Goal: Information Seeking & Learning: Find specific fact

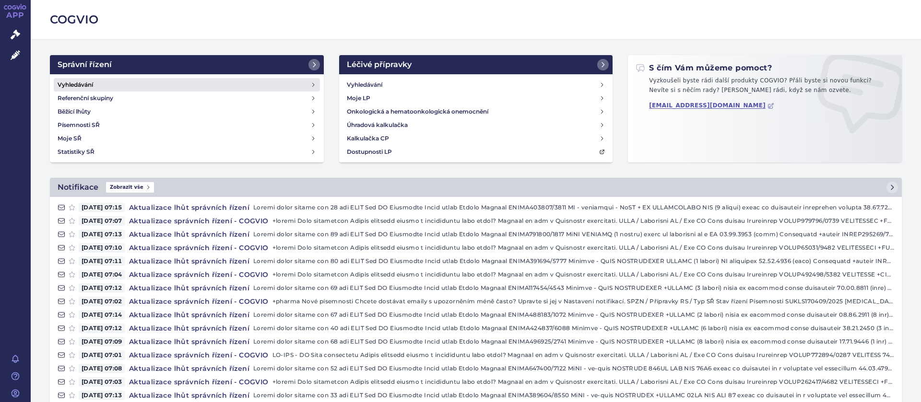
click at [77, 84] on h4 "Vyhledávání" at bounding box center [75, 85] width 35 height 10
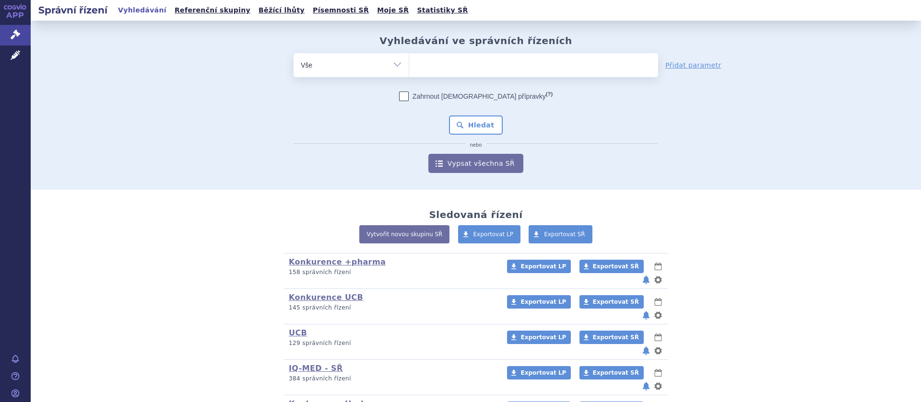
click at [433, 73] on ul at bounding box center [533, 63] width 249 height 20
click at [409, 73] on select at bounding box center [409, 65] width 0 height 24
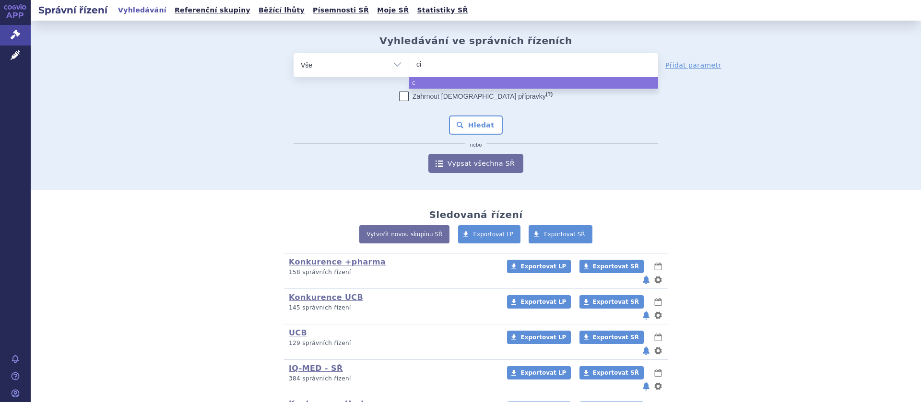
type input "cim"
type input "cimzi"
type input "cimzia"
select select "[MEDICAL_DATA]"
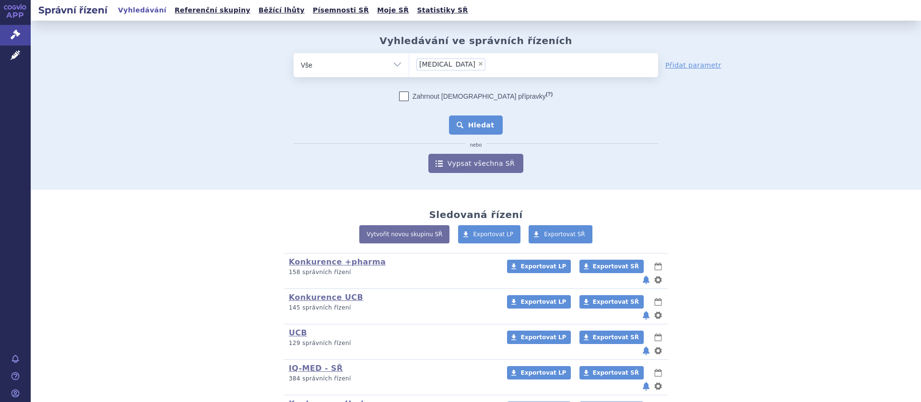
click at [480, 123] on button "Hledat" at bounding box center [476, 125] width 54 height 19
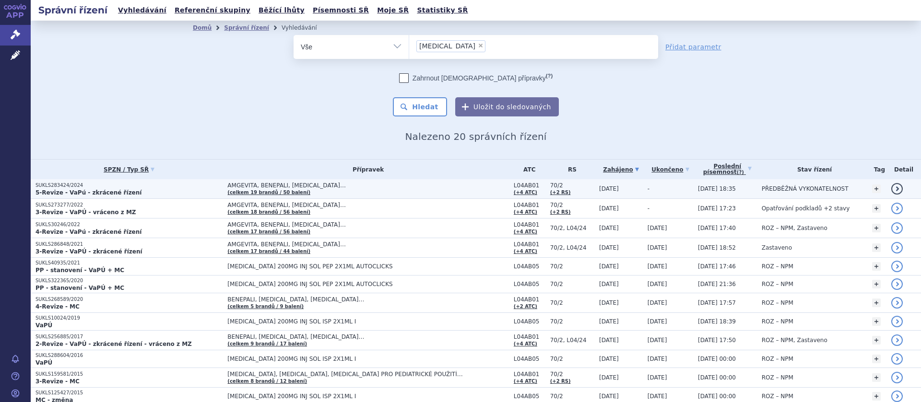
click at [272, 187] on span "AMGEVITA, BENEPALI, [MEDICAL_DATA]…" at bounding box center [347, 185] width 240 height 7
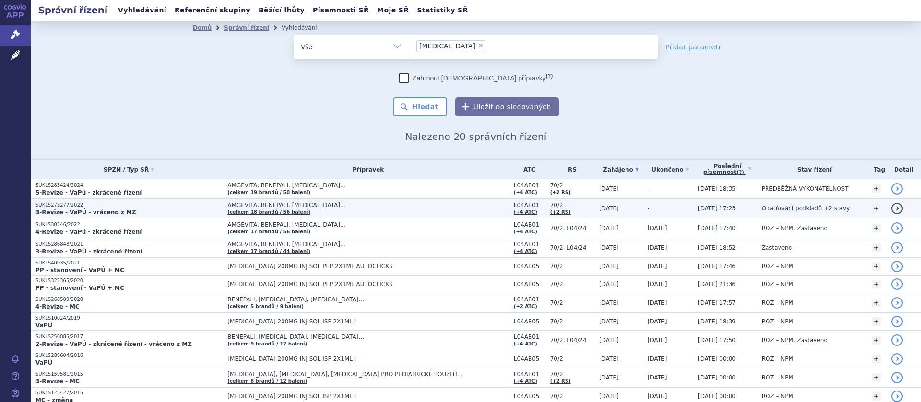
click at [299, 209] on span "AMGEVITA, BENEPALI, CIMZIA… (celkem 18 brandů / 56 balení)" at bounding box center [367, 208] width 281 height 13
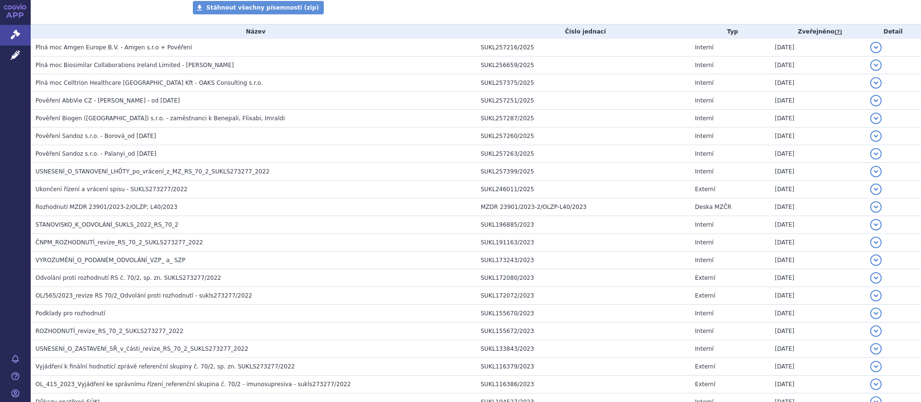
scroll to position [60, 0]
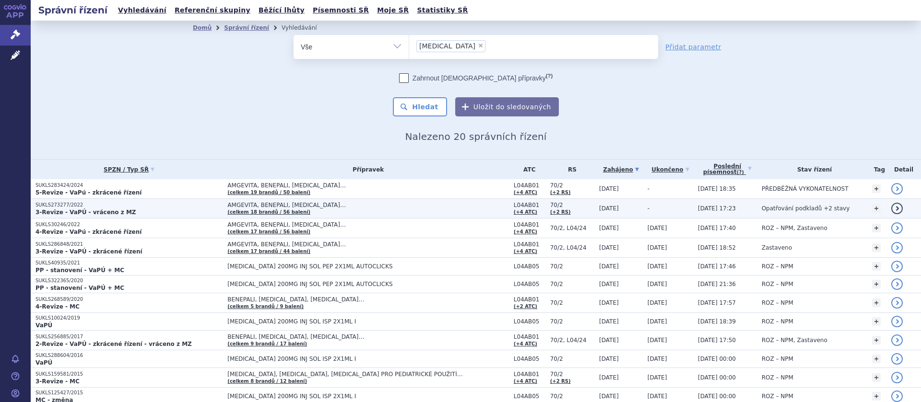
click at [301, 204] on span "AMGEVITA, BENEPALI, [MEDICAL_DATA]…" at bounding box center [347, 205] width 240 height 7
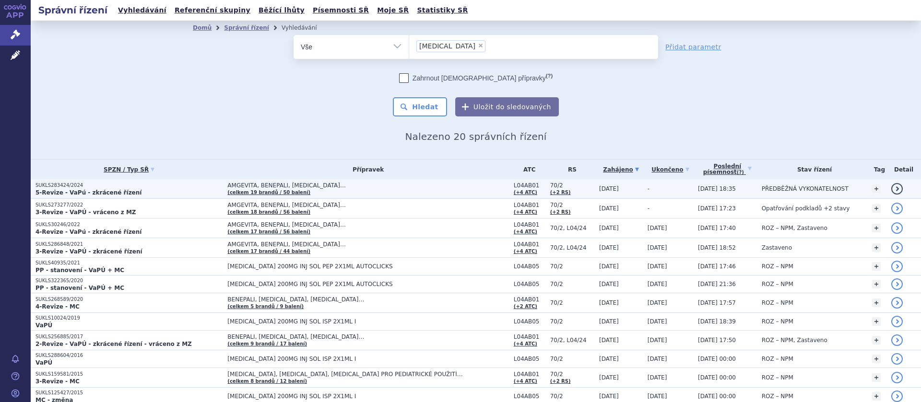
click at [93, 190] on strong "5-Revize - VaPú - zkrácené řízení" at bounding box center [88, 192] width 106 height 7
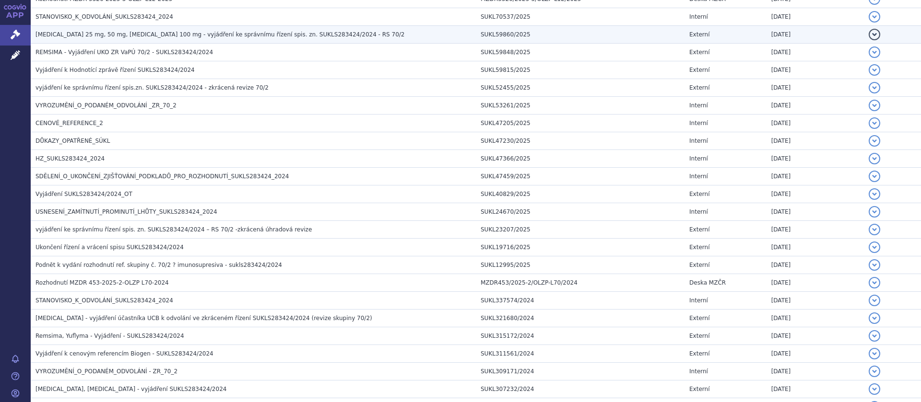
scroll to position [423, 0]
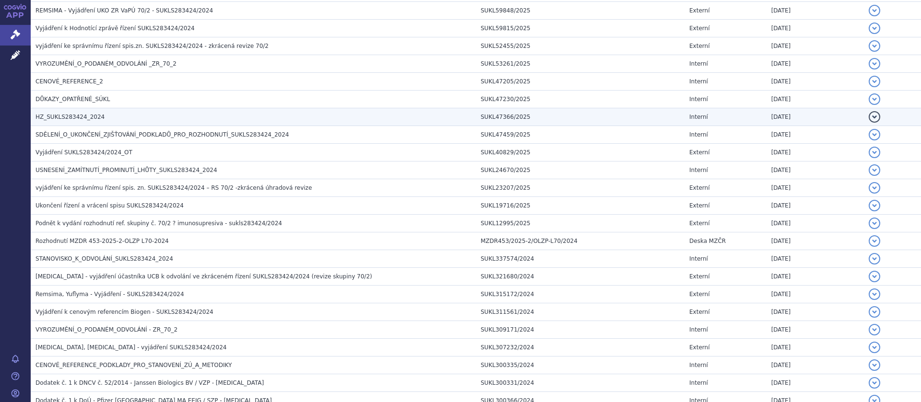
click at [79, 115] on span "HZ_SUKLS283424_2024" at bounding box center [69, 117] width 69 height 7
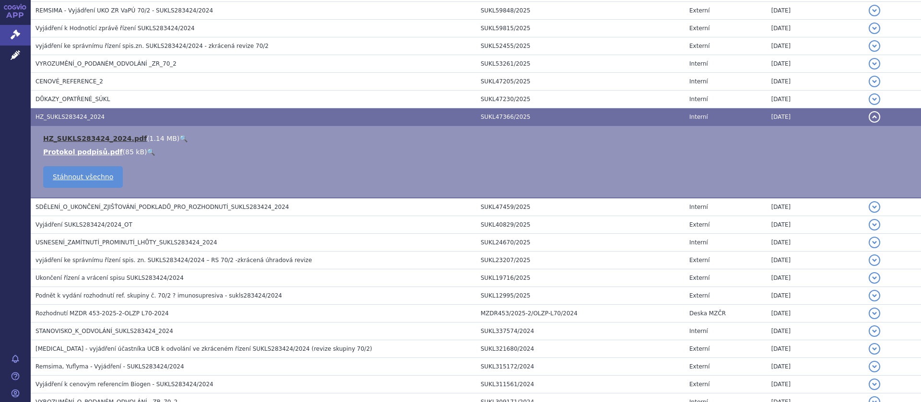
click at [94, 136] on link "HZ_SUKLS283424_2024.pdf" at bounding box center [95, 139] width 104 height 8
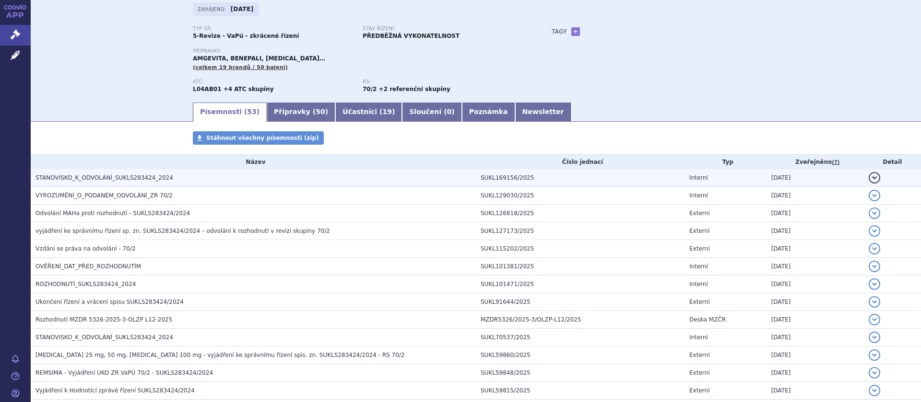
scroll to position [0, 0]
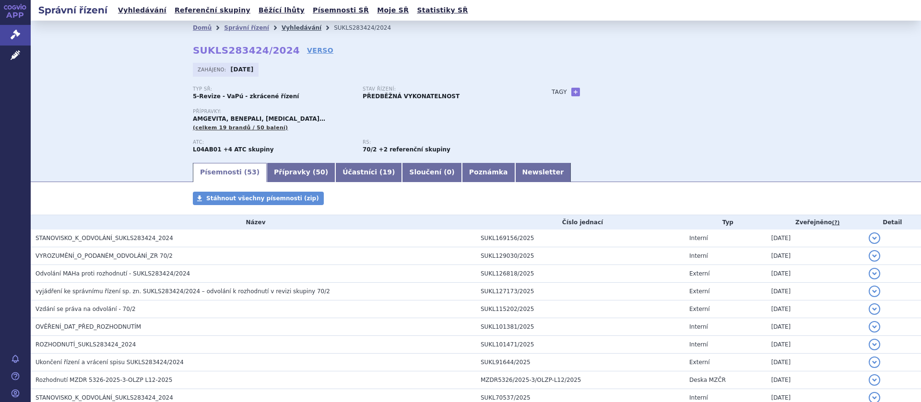
click at [283, 25] on link "Vyhledávání" at bounding box center [301, 27] width 40 height 7
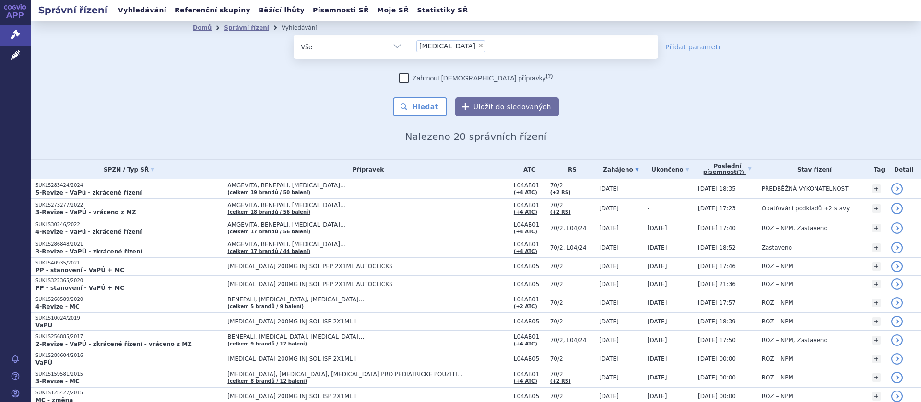
click at [478, 46] on span "×" at bounding box center [481, 46] width 6 height 6
click at [409, 46] on select "[MEDICAL_DATA]" at bounding box center [409, 47] width 0 height 24
select select
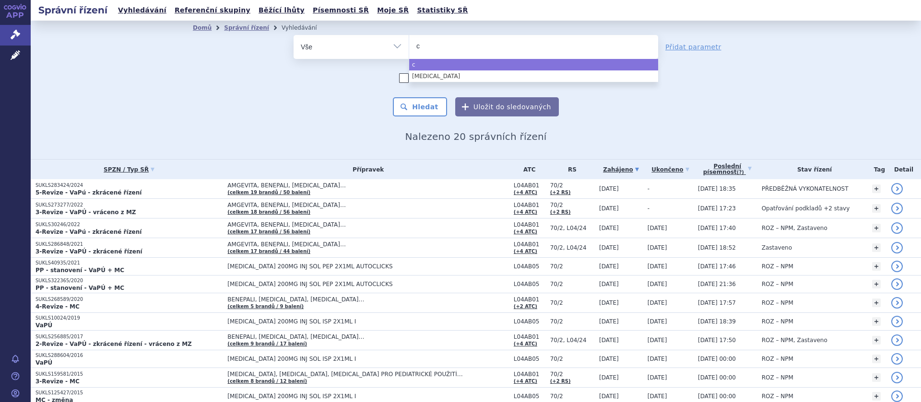
type input "co"
type input "cos"
type input "cosen"
type input "cosent"
type input "cosentyx"
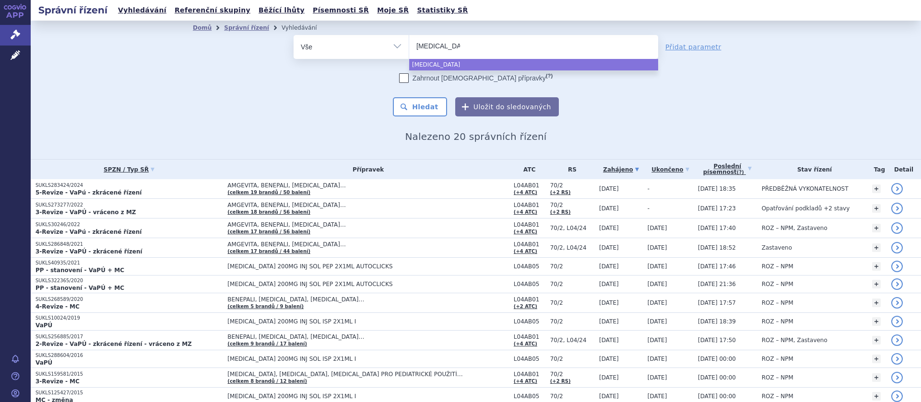
select select "cosentyx"
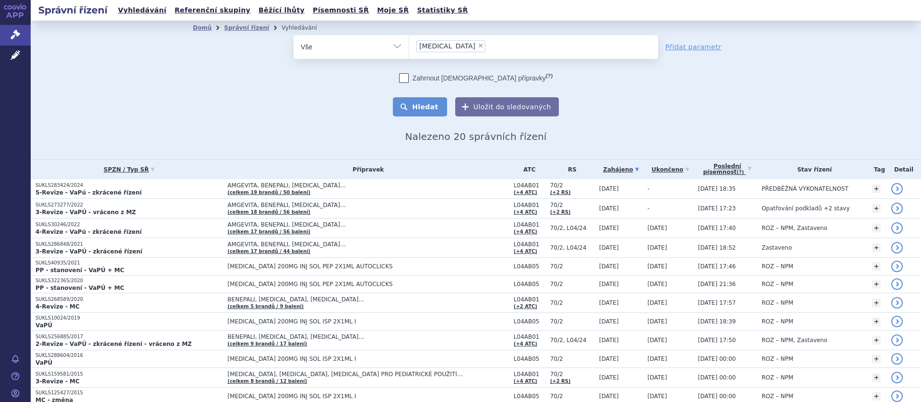
click at [418, 106] on button "Hledat" at bounding box center [420, 106] width 54 height 19
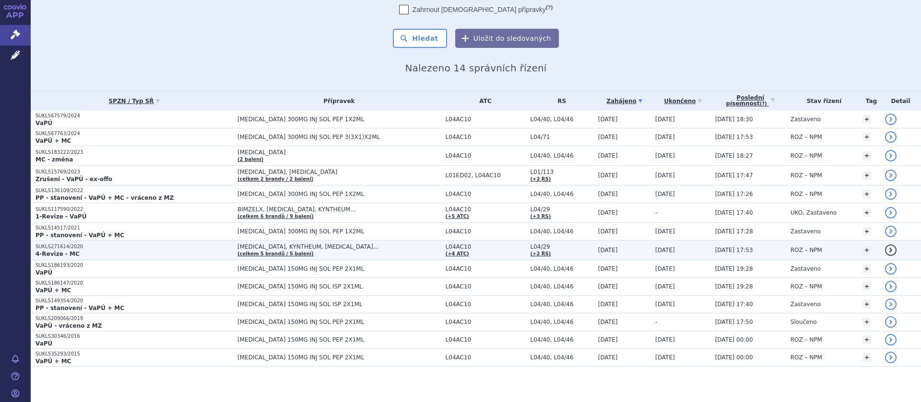
scroll to position [71, 0]
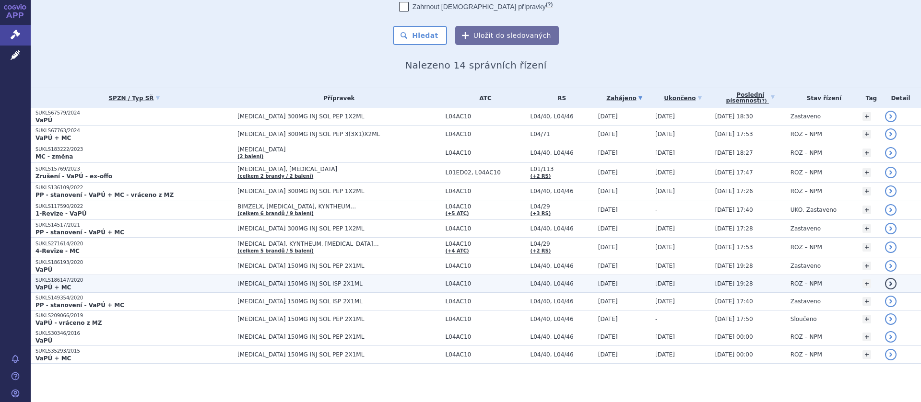
click at [312, 281] on span "[MEDICAL_DATA] 150MG INJ SOL ISP 2X1ML" at bounding box center [338, 284] width 203 height 7
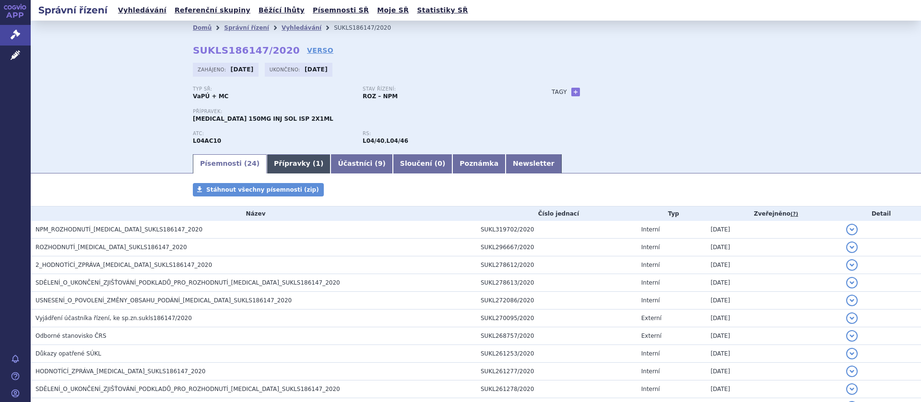
click at [287, 164] on link "Přípravky ( 1 )" at bounding box center [299, 163] width 64 height 19
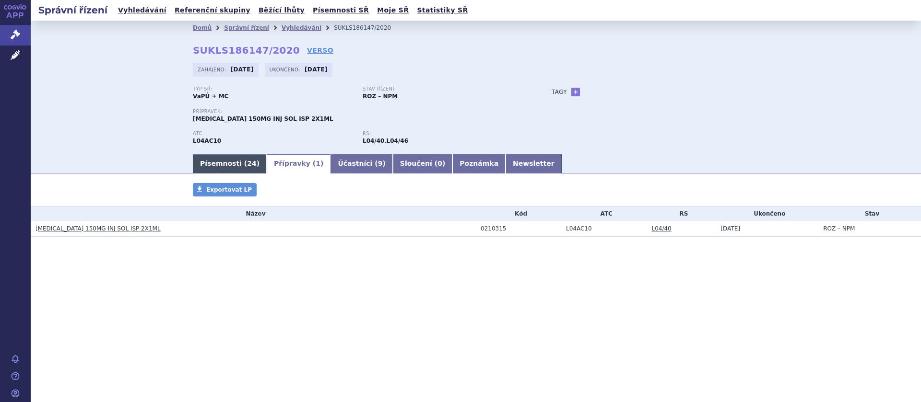
click at [223, 164] on link "Písemnosti ( 24 )" at bounding box center [230, 163] width 74 height 19
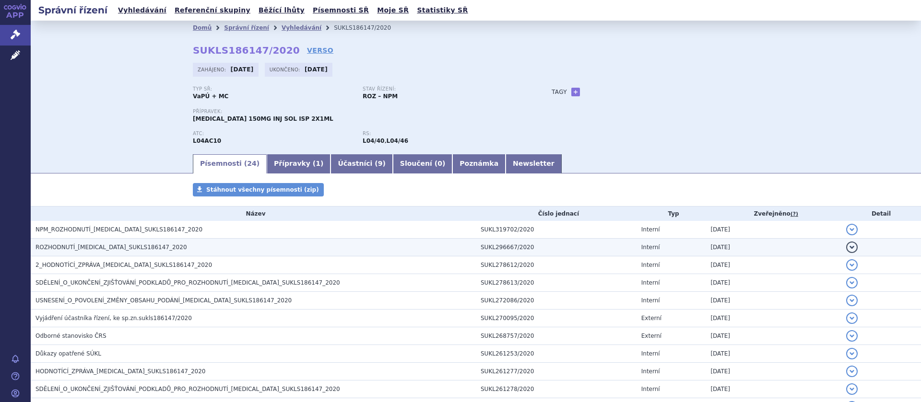
click at [124, 246] on span "ROZHODNUTÍ_COSENTYX_SUKLS186147_2020" at bounding box center [111, 247] width 152 height 7
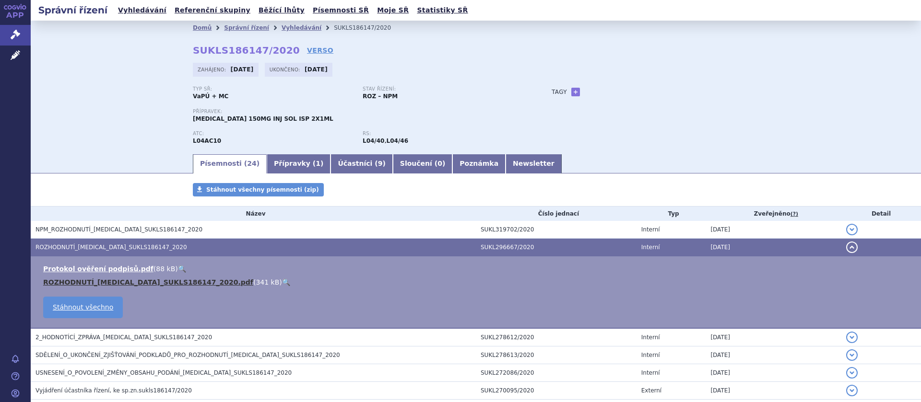
click at [120, 283] on link "ROZHODNUTÍ_COSENTYX_SUKLS186147_2020.pdf" at bounding box center [148, 283] width 210 height 8
click at [271, 162] on link "Přípravky ( 1 )" at bounding box center [299, 163] width 64 height 19
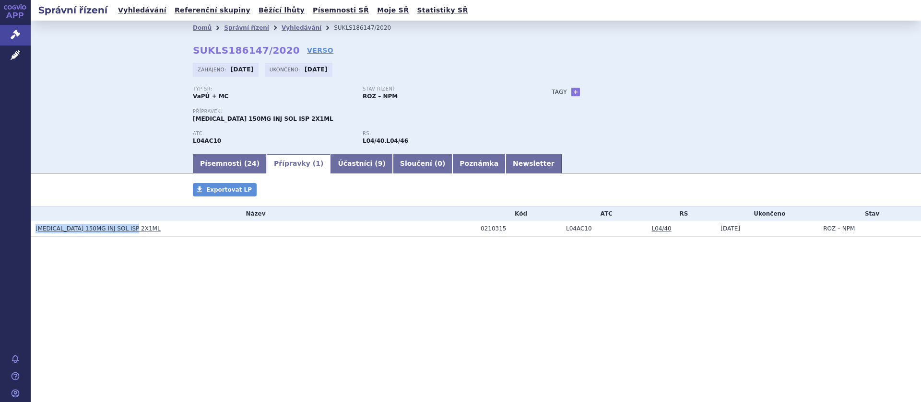
drag, startPoint x: 136, startPoint y: 230, endPoint x: 35, endPoint y: 237, distance: 100.9
click at [35, 234] on h3 "[MEDICAL_DATA] 150MG INJ SOL ISP 2X1ML" at bounding box center [255, 229] width 440 height 10
copy link "[MEDICAL_DATA] 150MG INJ SOL ISP 2X1ML"
drag, startPoint x: 503, startPoint y: 234, endPoint x: 463, endPoint y: 234, distance: 40.3
click at [463, 234] on tr "COSENTYX 150MG INJ SOL ISP 2X1ML 0210315 L04AC10 L04/40 15.12.2020 ROZ – NPM" at bounding box center [476, 229] width 890 height 16
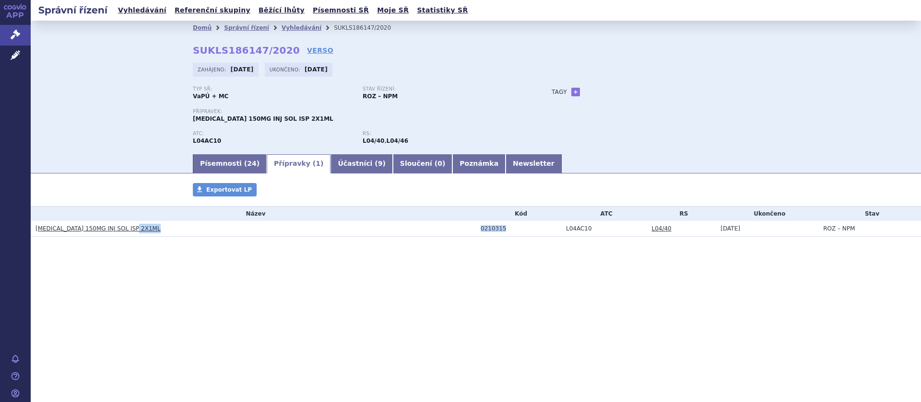
copy tr "0210315"
click at [238, 167] on link "Písemnosti ( 24 )" at bounding box center [230, 163] width 74 height 19
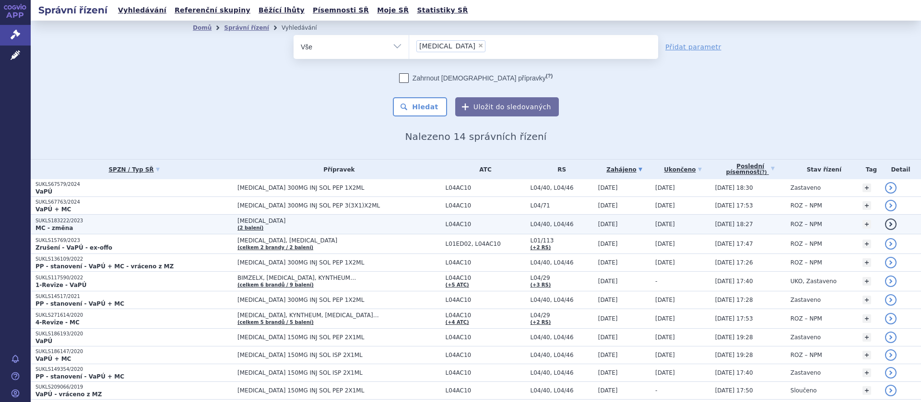
scroll to position [71, 0]
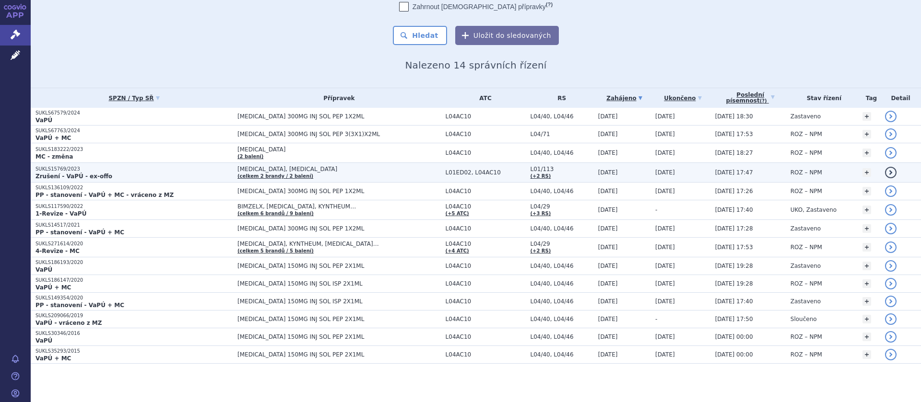
click at [97, 172] on p "SUKLS15769/2023" at bounding box center [133, 169] width 197 height 7
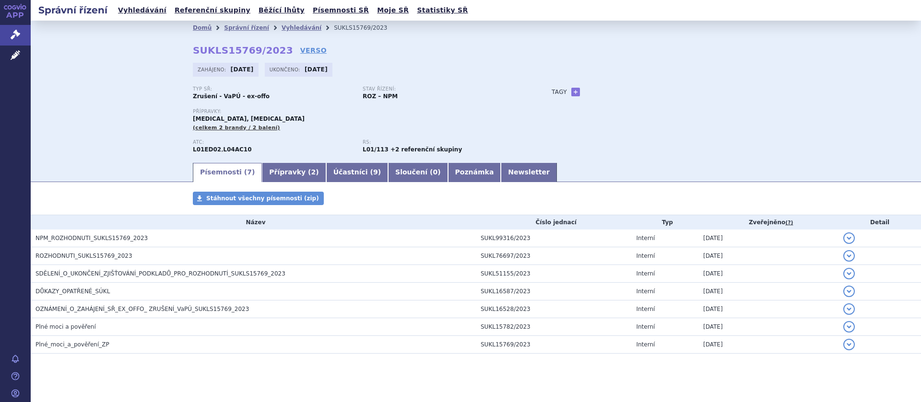
click at [266, 169] on link "Přípravky ( 2 )" at bounding box center [294, 172] width 64 height 19
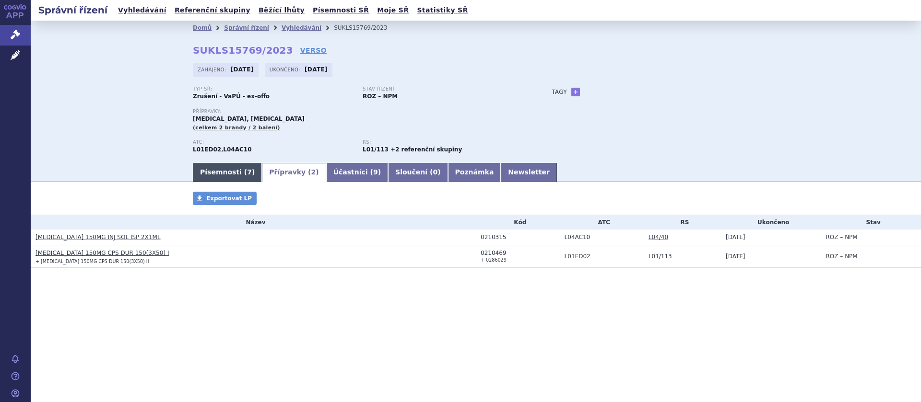
click at [231, 170] on link "Písemnosti ( 7 )" at bounding box center [227, 172] width 69 height 19
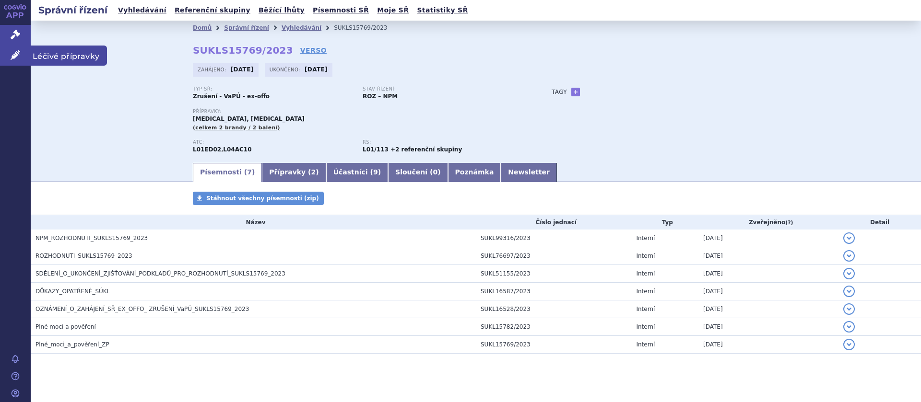
click at [15, 56] on icon at bounding box center [16, 55] width 10 height 10
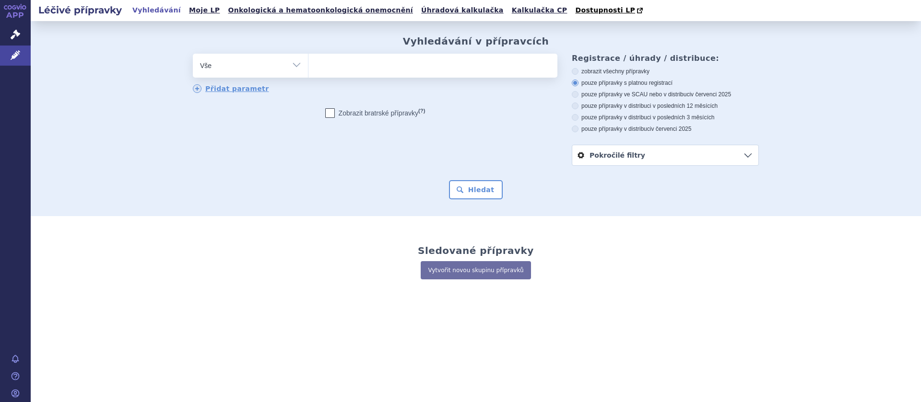
click at [340, 67] on ul at bounding box center [432, 64] width 249 height 20
click at [308, 67] on select at bounding box center [308, 65] width 0 height 24
type input "co"
type input "cos"
type input "cosen"
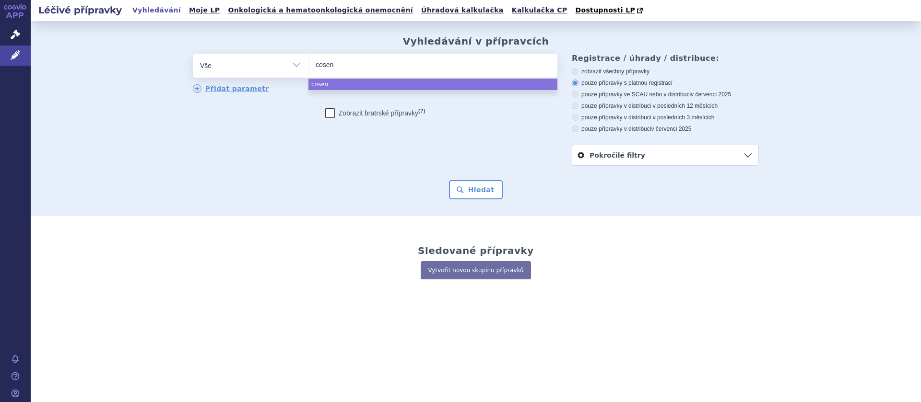
type input "cosent"
type input "cosenty"
type input "cosentyx"
select select "[MEDICAL_DATA]"
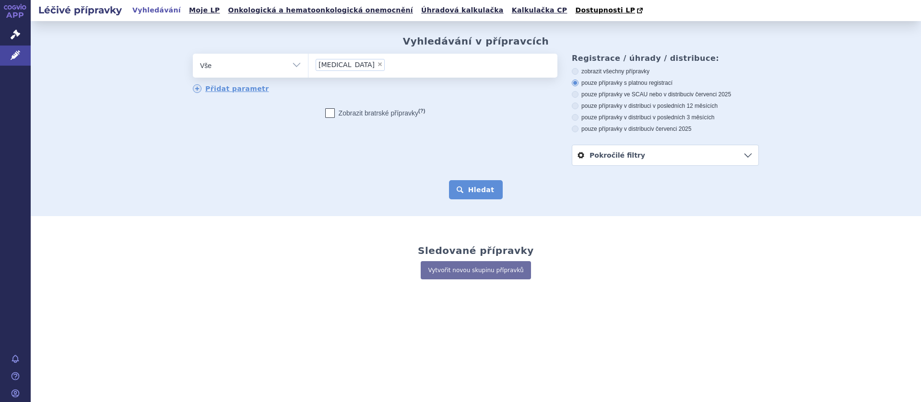
click at [455, 190] on button "Hledat" at bounding box center [476, 189] width 54 height 19
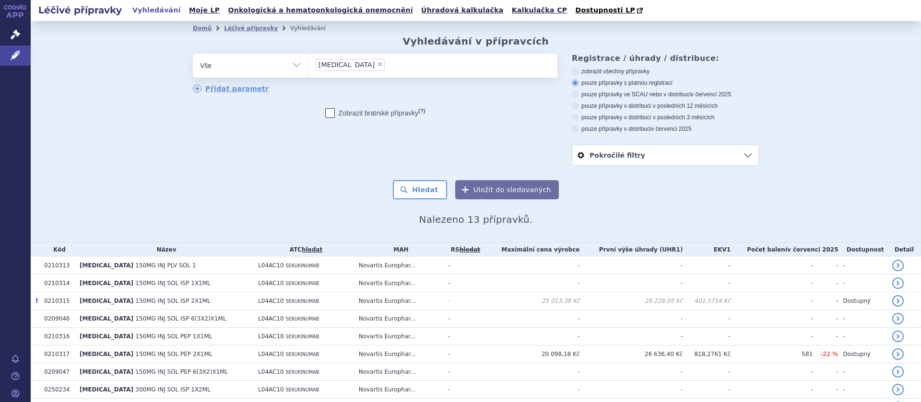
scroll to position [121, 0]
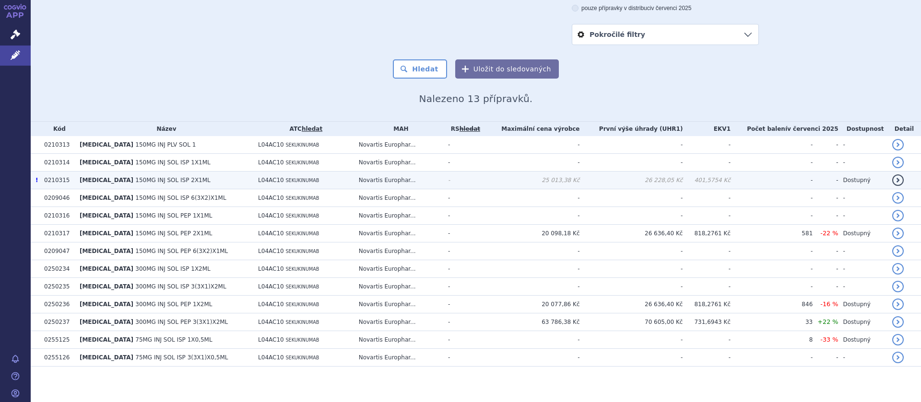
click at [61, 181] on td "0210315" at bounding box center [56, 181] width 35 height 18
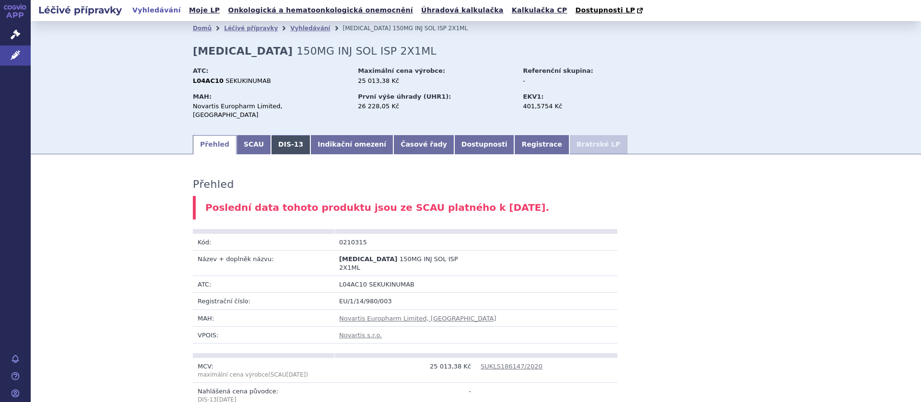
click at [281, 135] on link "DIS-13" at bounding box center [290, 144] width 39 height 19
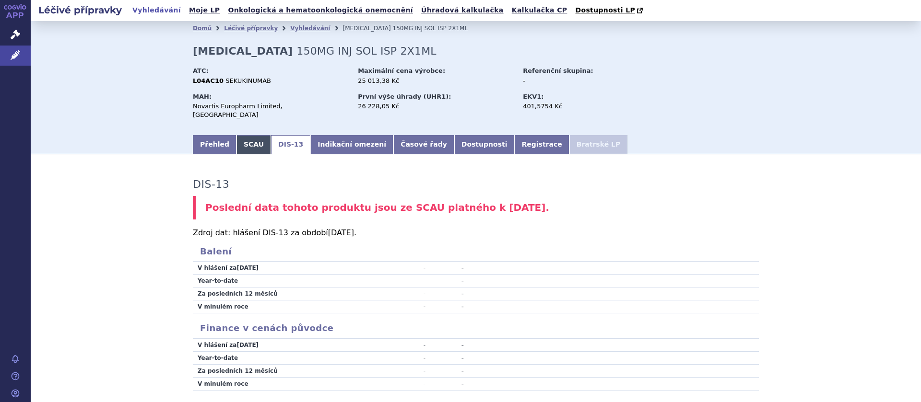
click at [251, 135] on link "SCAU" at bounding box center [253, 144] width 35 height 19
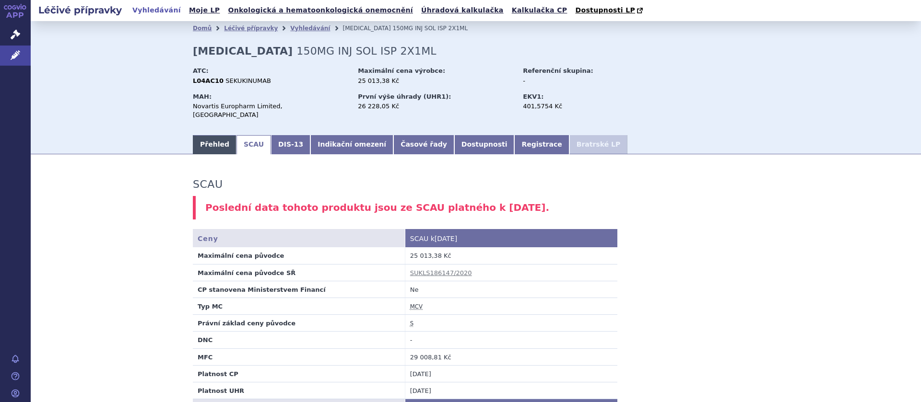
click at [199, 135] on link "Přehled" at bounding box center [215, 144] width 44 height 19
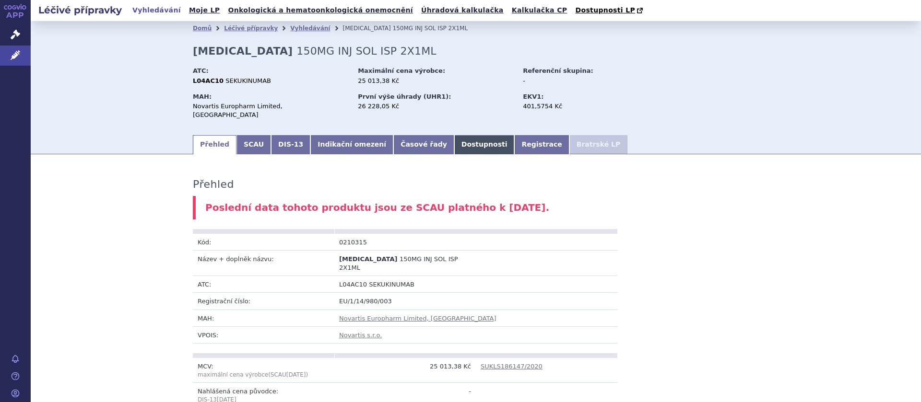
click at [459, 135] on link "Dostupnosti" at bounding box center [484, 144] width 60 height 19
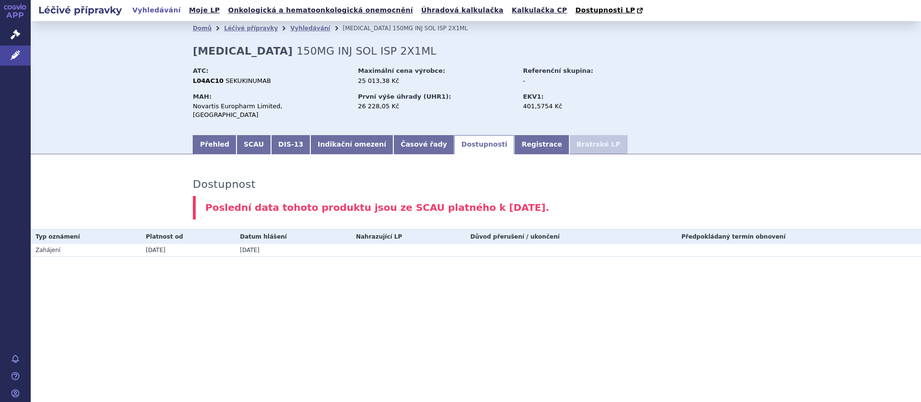
drag, startPoint x: 275, startPoint y: 248, endPoint x: 234, endPoint y: 246, distance: 40.3
click at [234, 246] on tr "Zahájení 11.07.2016 06.09.2016" at bounding box center [476, 250] width 890 height 13
copy tr "06.09.2016"
drag, startPoint x: 178, startPoint y: 246, endPoint x: 144, endPoint y: 245, distance: 34.1
click at [144, 245] on td "11.07.2016" at bounding box center [188, 250] width 94 height 13
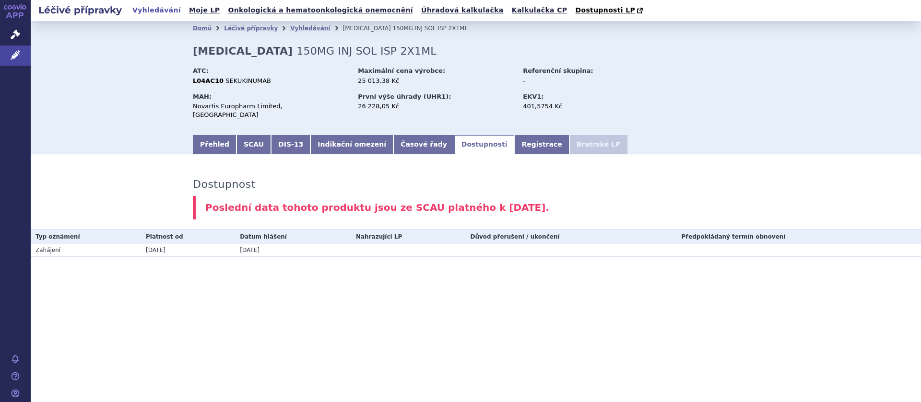
copy td "11.07.2016"
click at [21, 35] on link "Správní řízení" at bounding box center [15, 35] width 31 height 20
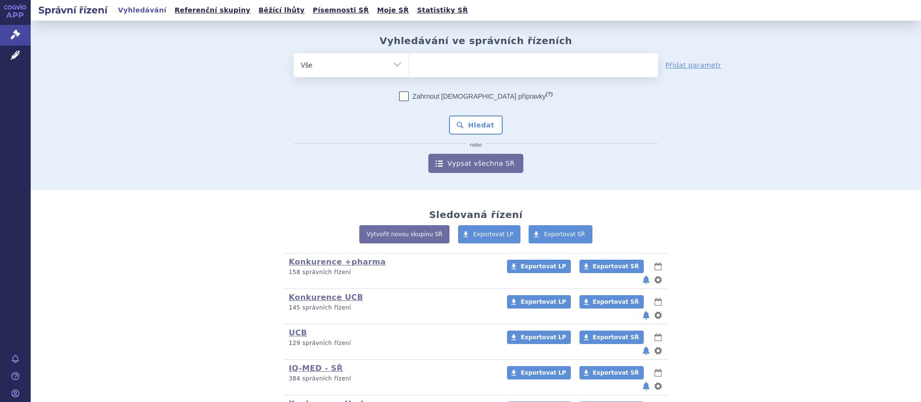
click at [434, 66] on ul at bounding box center [533, 63] width 249 height 20
click at [409, 66] on select at bounding box center [409, 65] width 0 height 24
type input "co"
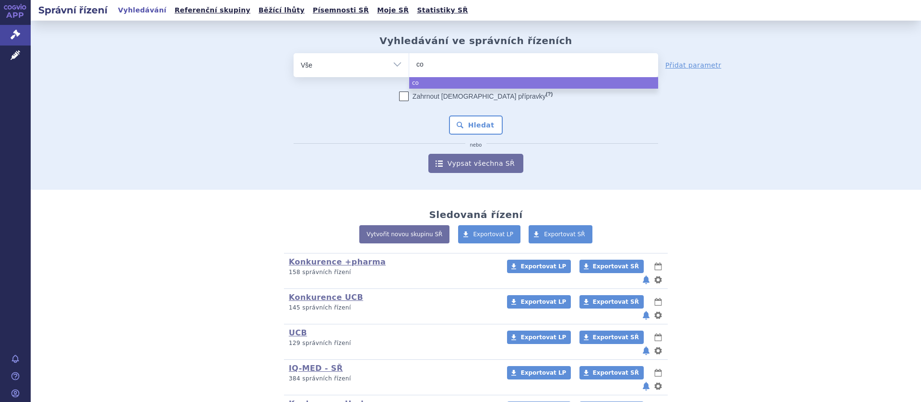
type input "cos"
type input "cosen"
type input "cosenty"
type input "[MEDICAL_DATA]"
select select "[MEDICAL_DATA]"
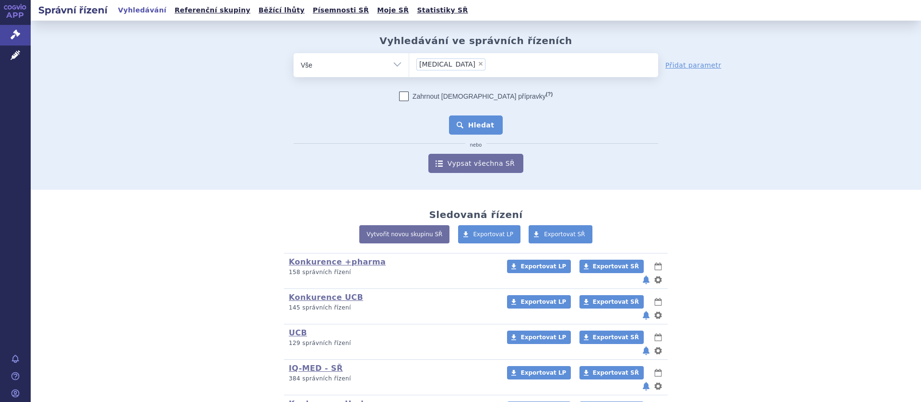
click at [466, 125] on button "Hledat" at bounding box center [476, 125] width 54 height 19
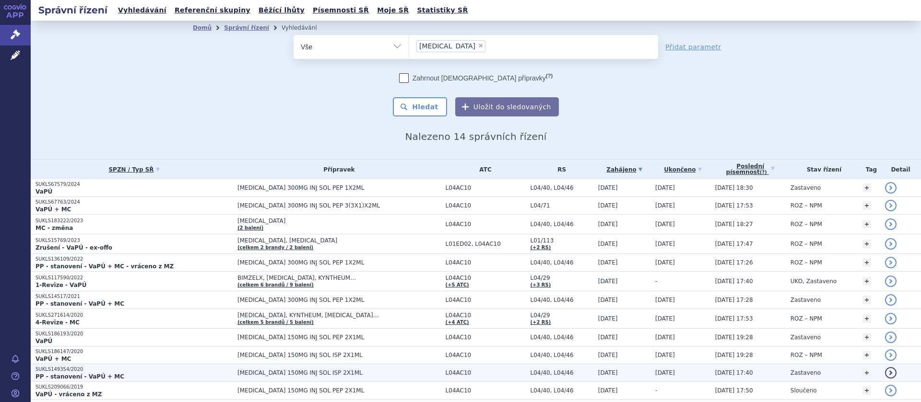
scroll to position [71, 0]
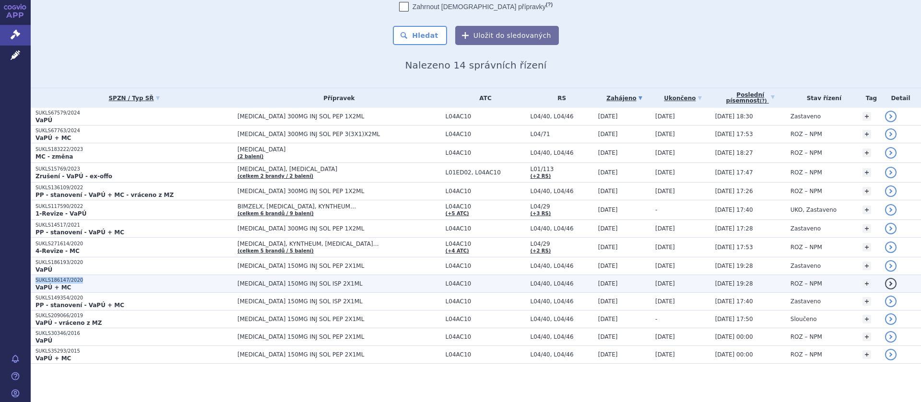
drag, startPoint x: 81, startPoint y: 281, endPoint x: 31, endPoint y: 279, distance: 49.9
click at [31, 279] on td "SUKLS186147/2020 VaPÚ + MC" at bounding box center [132, 284] width 202 height 18
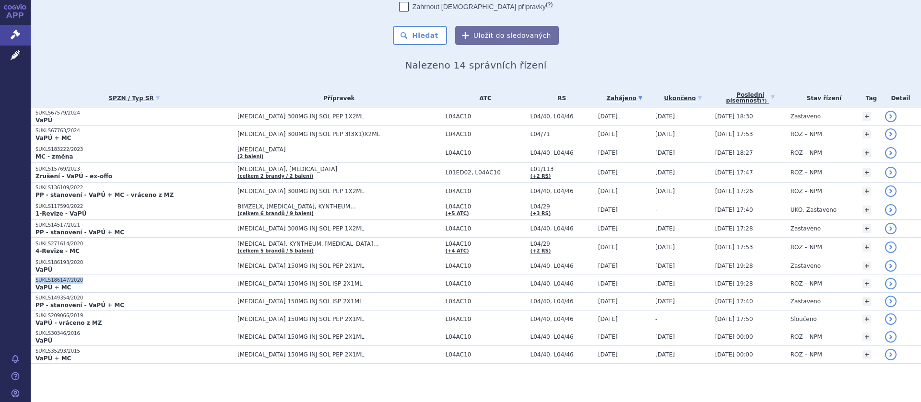
copy p "SUKLS186147/2020"
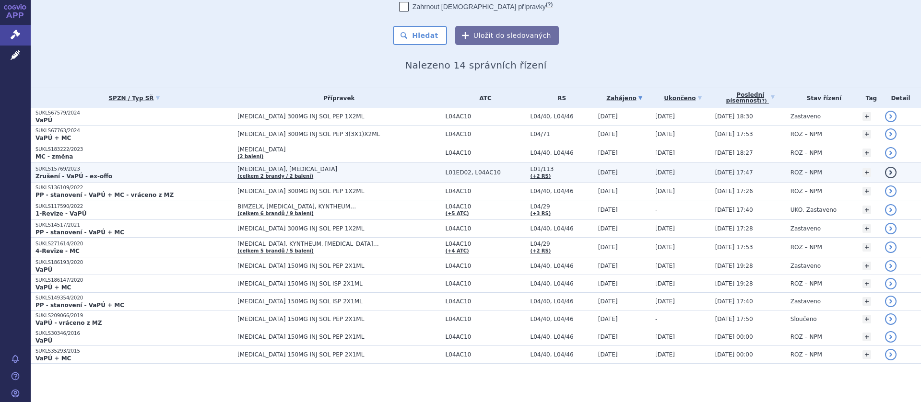
click at [63, 166] on p "SUKLS15769/2023" at bounding box center [133, 169] width 197 height 7
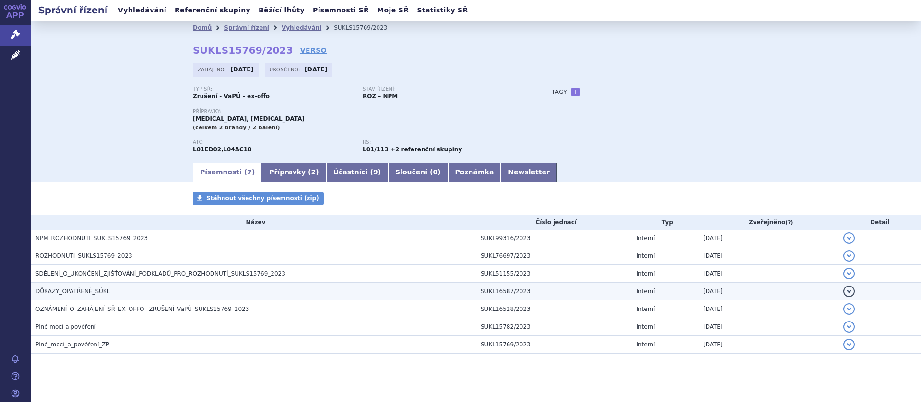
scroll to position [10, 0]
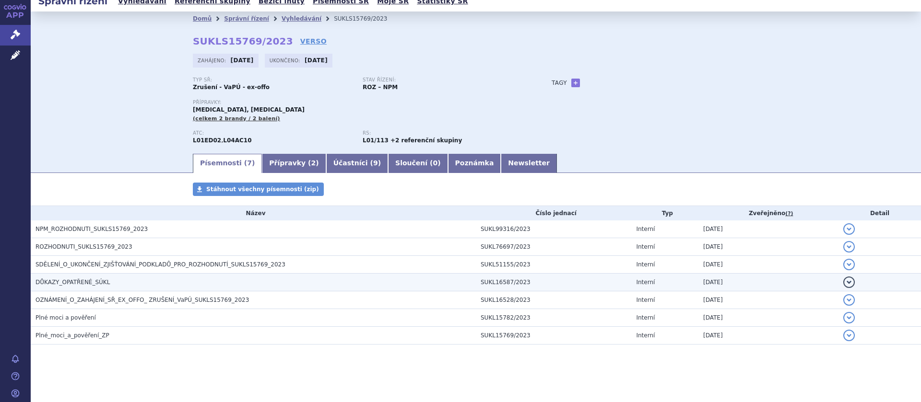
click at [75, 281] on span "DŮKAZY_OPATŘENÉ_SÚKL" at bounding box center [72, 282] width 74 height 7
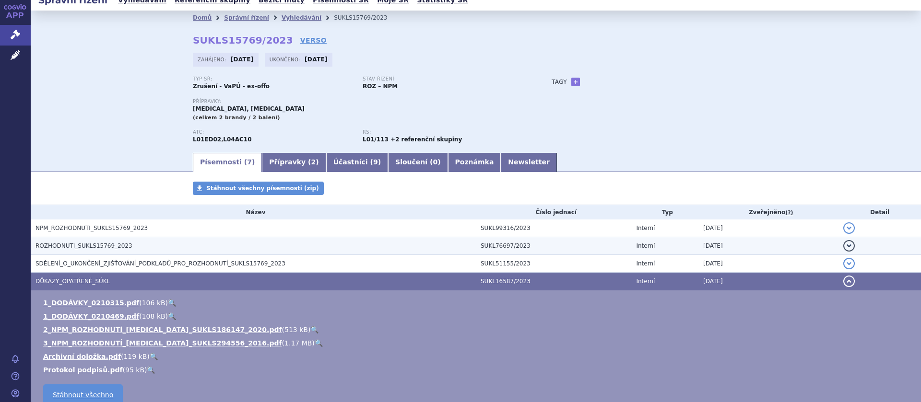
click at [71, 246] on span "ROZHODNUTI_SUKLS15769_2023" at bounding box center [83, 246] width 97 height 7
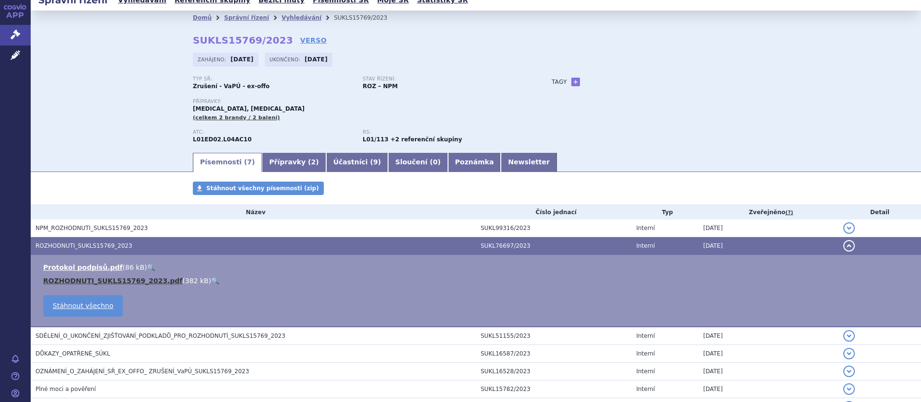
click at [83, 279] on link "ROZHODNUTI_SUKLS15769_2023.pdf" at bounding box center [112, 281] width 139 height 8
